Goal: Task Accomplishment & Management: Manage account settings

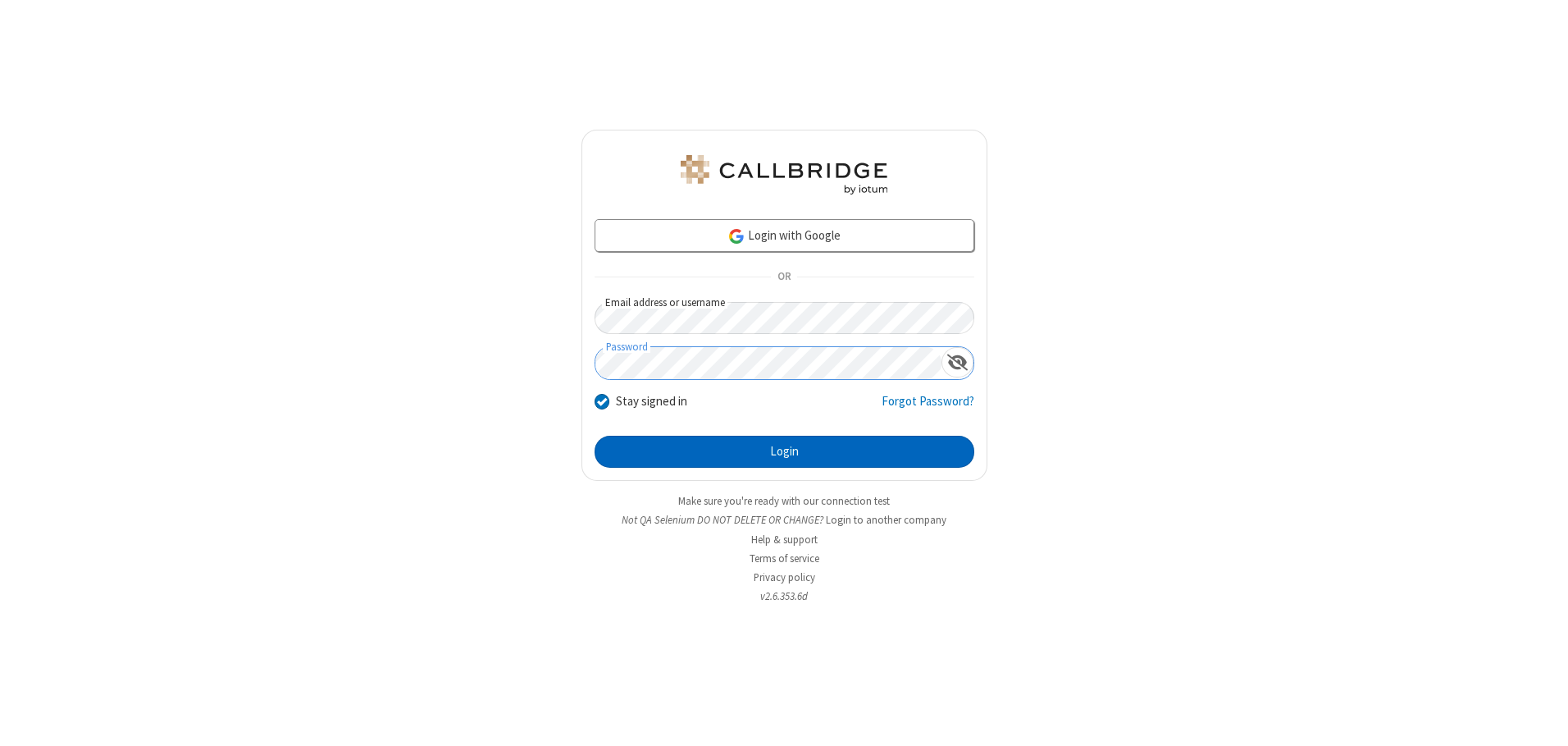
click at [784, 451] on button "Login" at bounding box center [784, 452] width 380 height 33
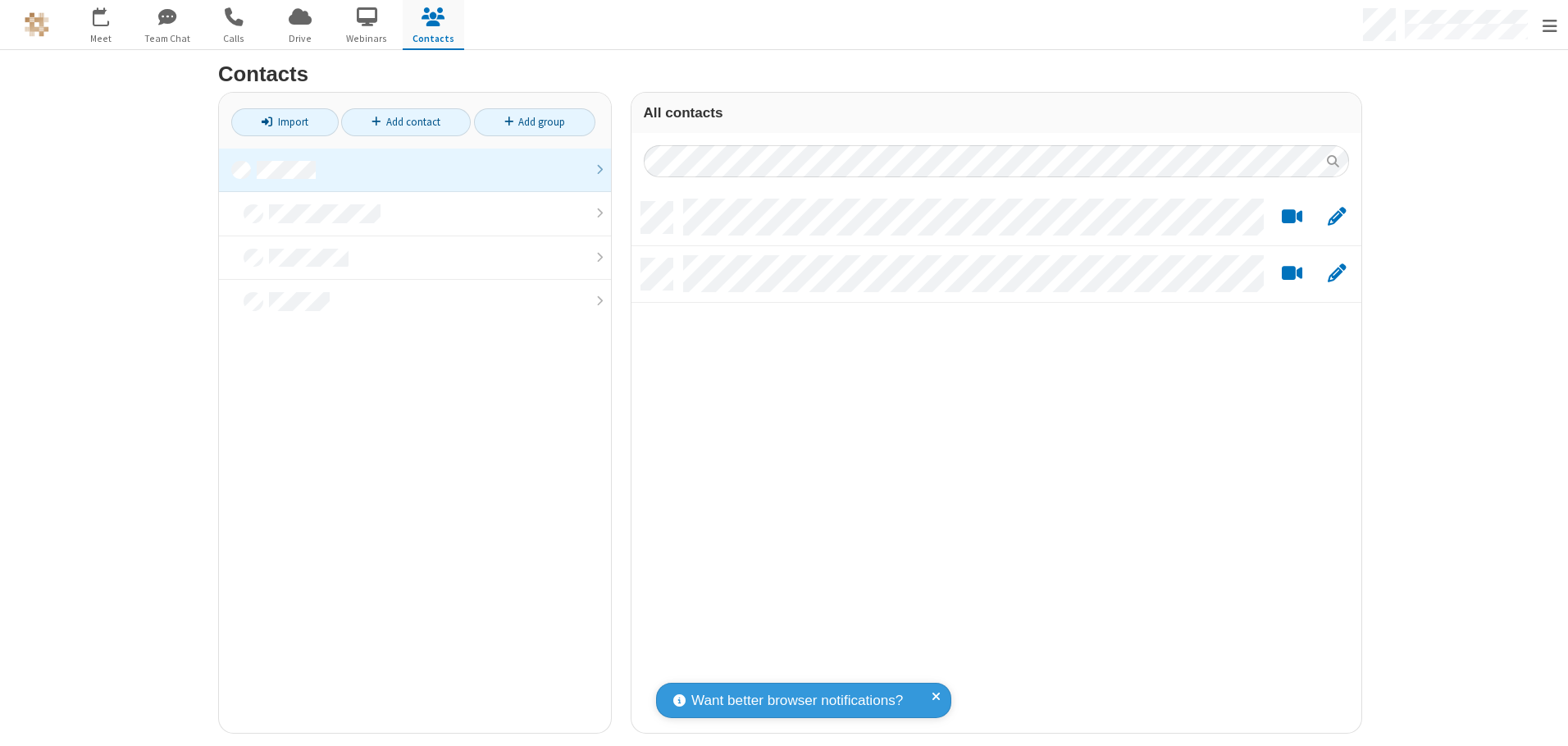
scroll to position [532, 718]
